Goal: Task Accomplishment & Management: Use online tool/utility

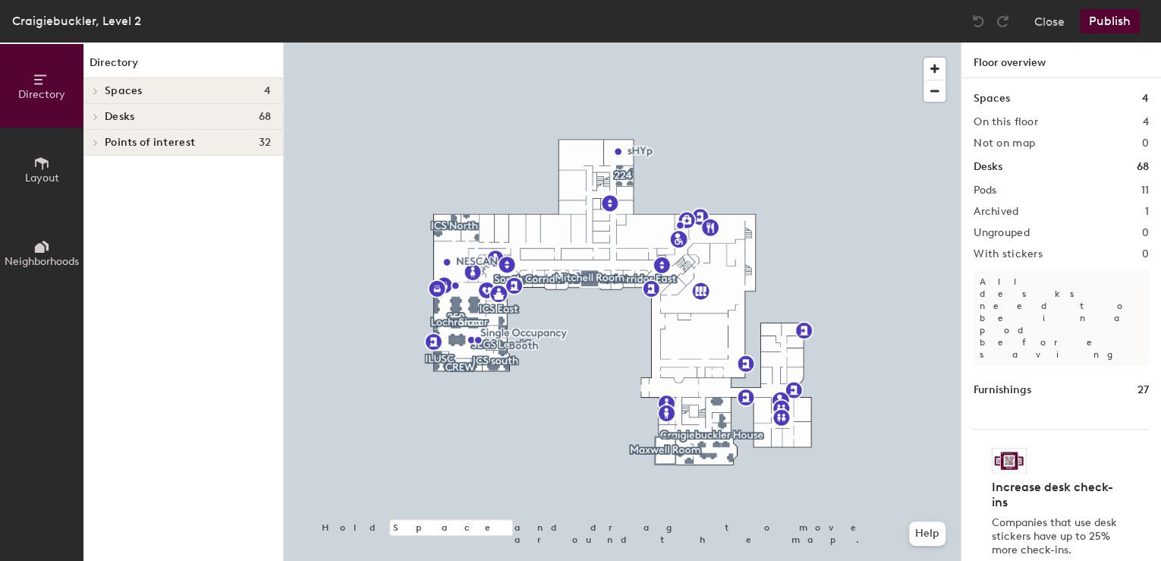
click at [95, 140] on icon at bounding box center [96, 143] width 6 height 8
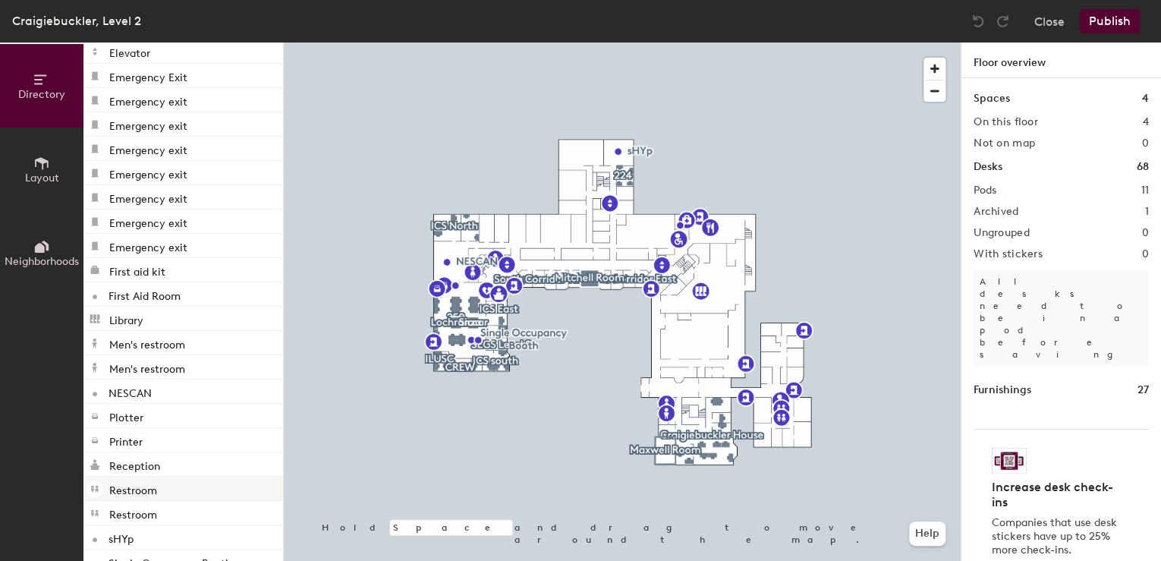
scroll to position [201, 0]
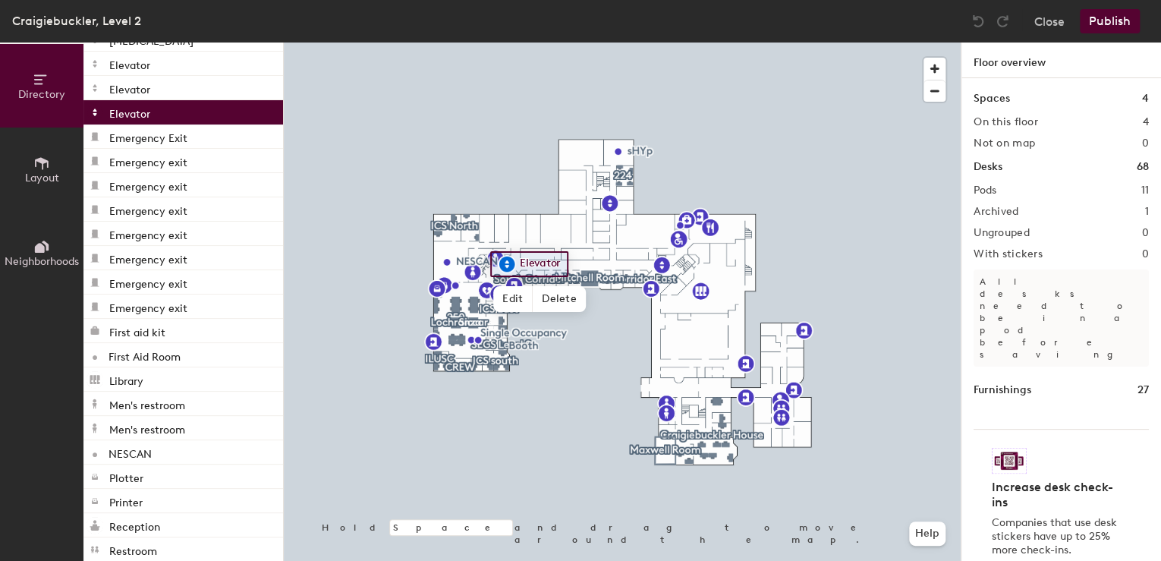
click at [128, 112] on p "Elevator" at bounding box center [129, 111] width 41 height 17
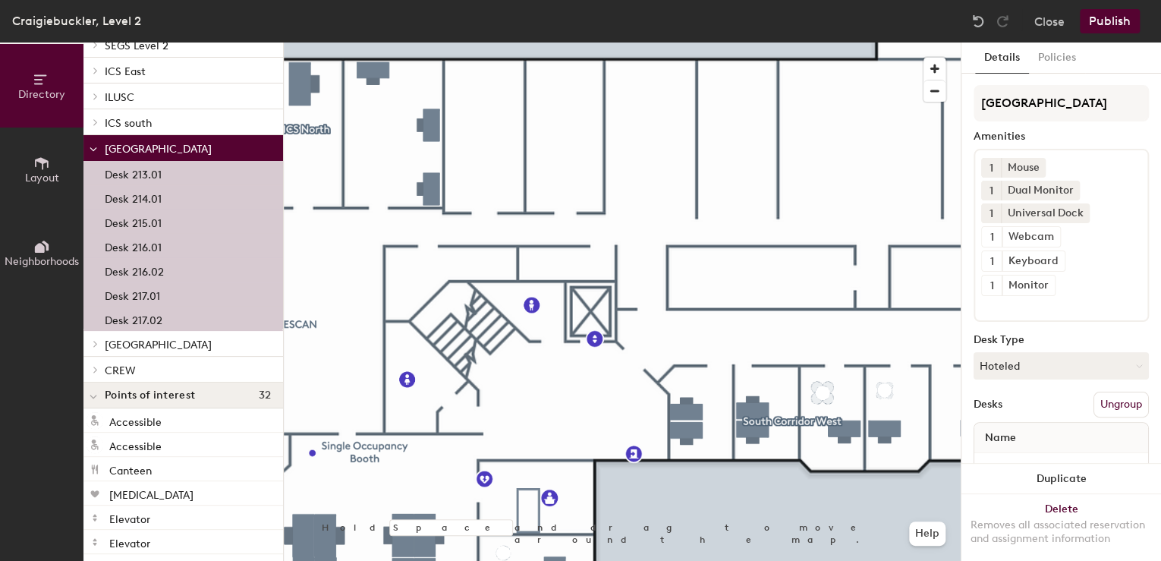
scroll to position [656, 0]
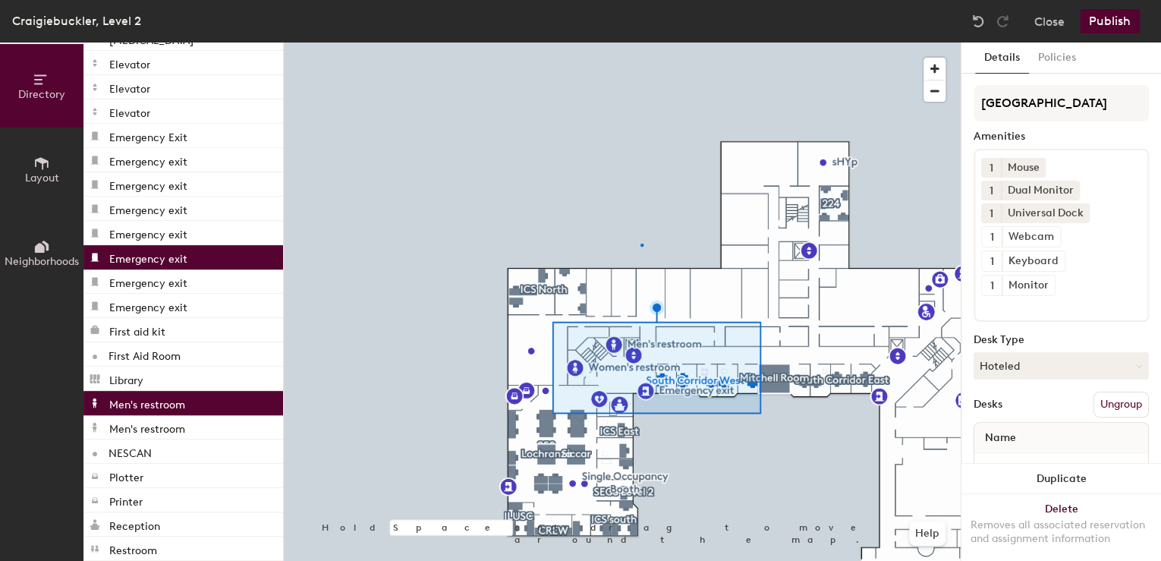
click at [641, 43] on div at bounding box center [622, 43] width 677 height 0
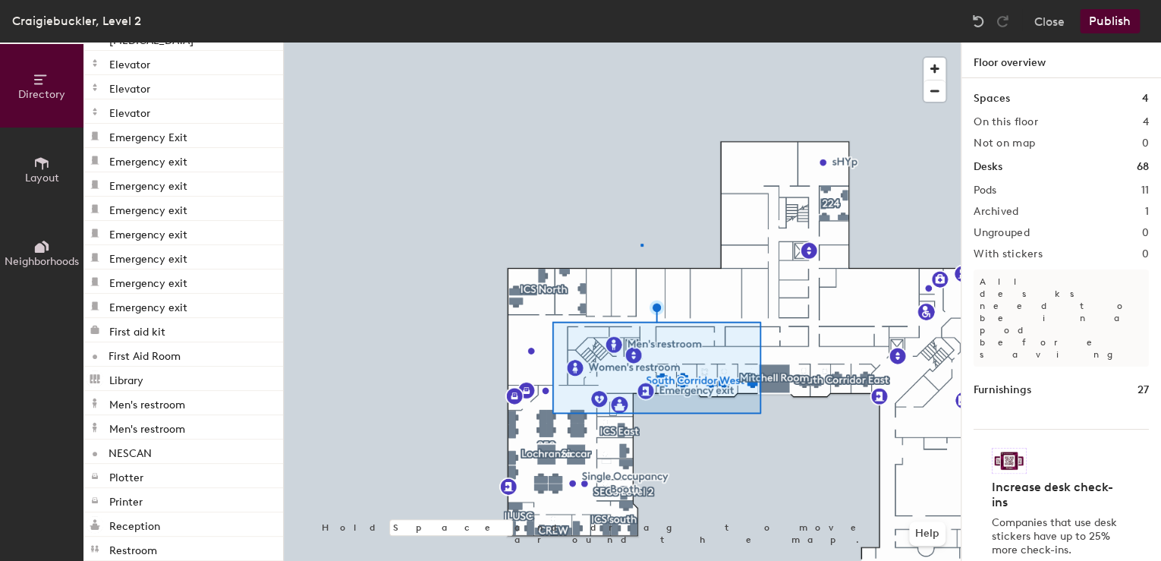
click at [641, 244] on div at bounding box center [642, 245] width 3 height 3
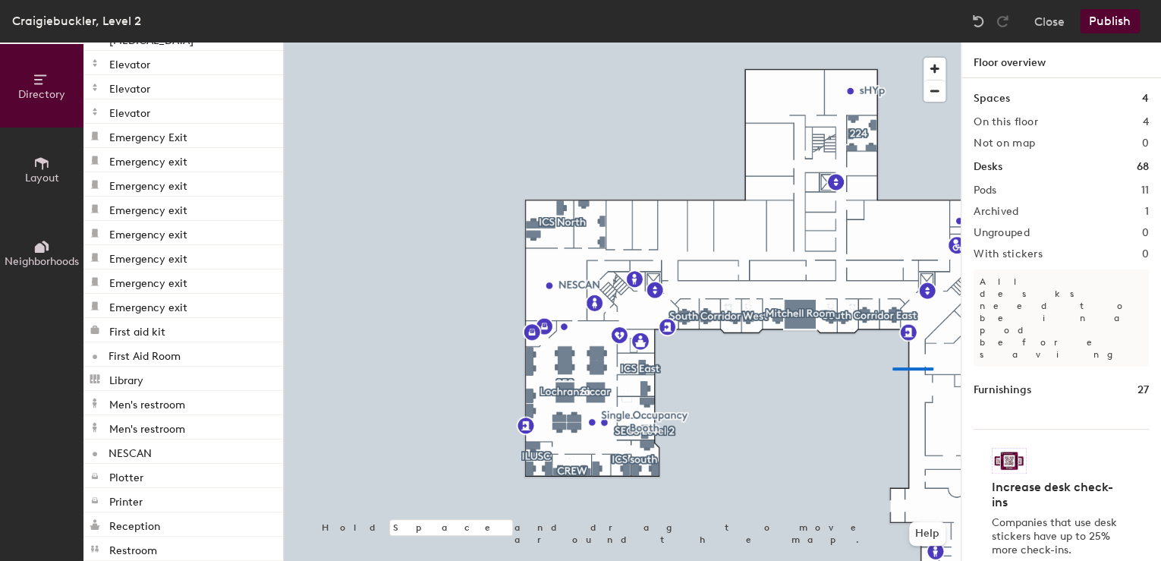
click at [874, 43] on div at bounding box center [622, 43] width 677 height 0
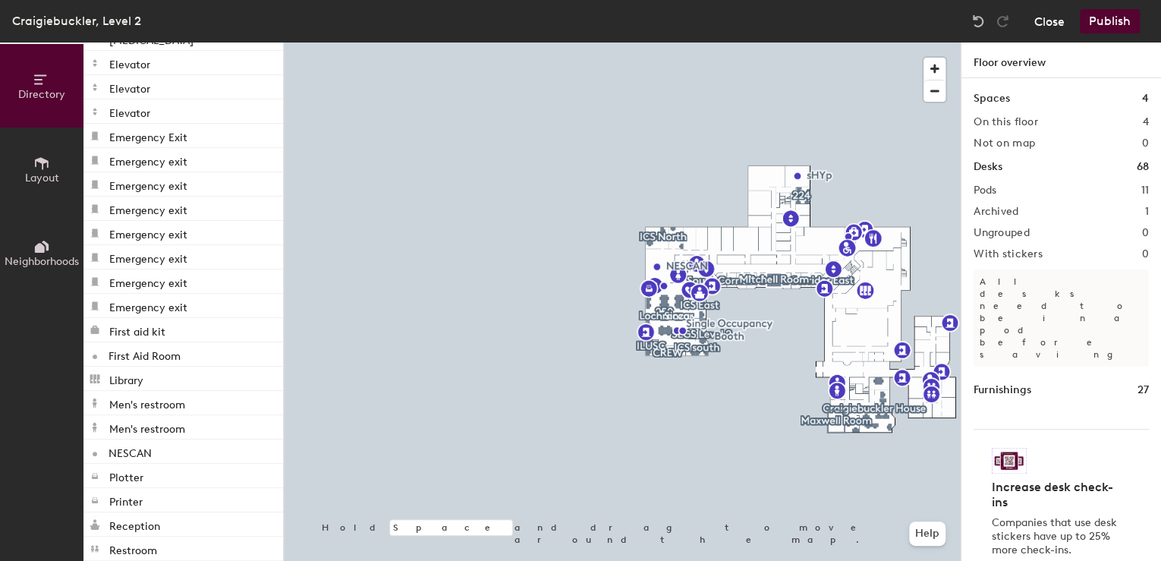
click at [1037, 14] on button "Close" at bounding box center [1049, 21] width 30 height 24
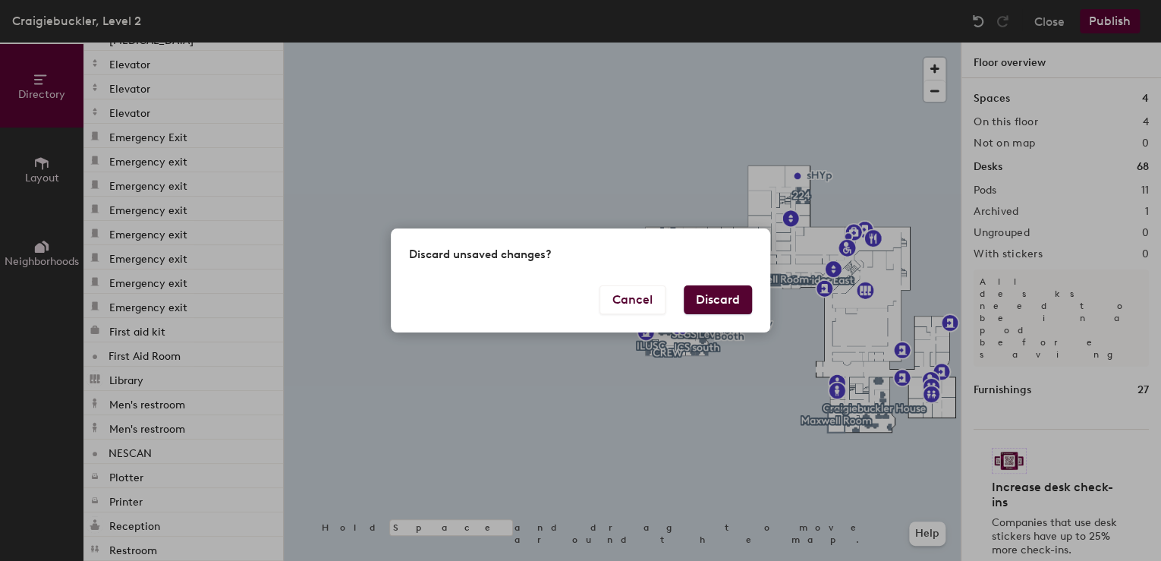
click at [711, 298] on button "Discard" at bounding box center [718, 299] width 68 height 29
